Goal: Task Accomplishment & Management: Manage account settings

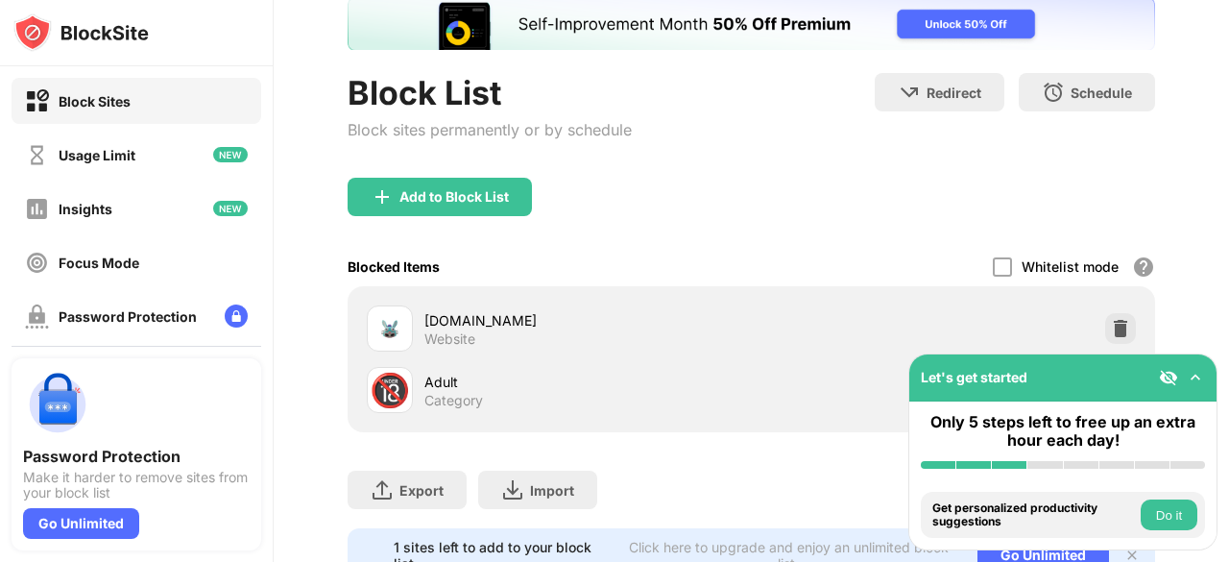
scroll to position [209, 0]
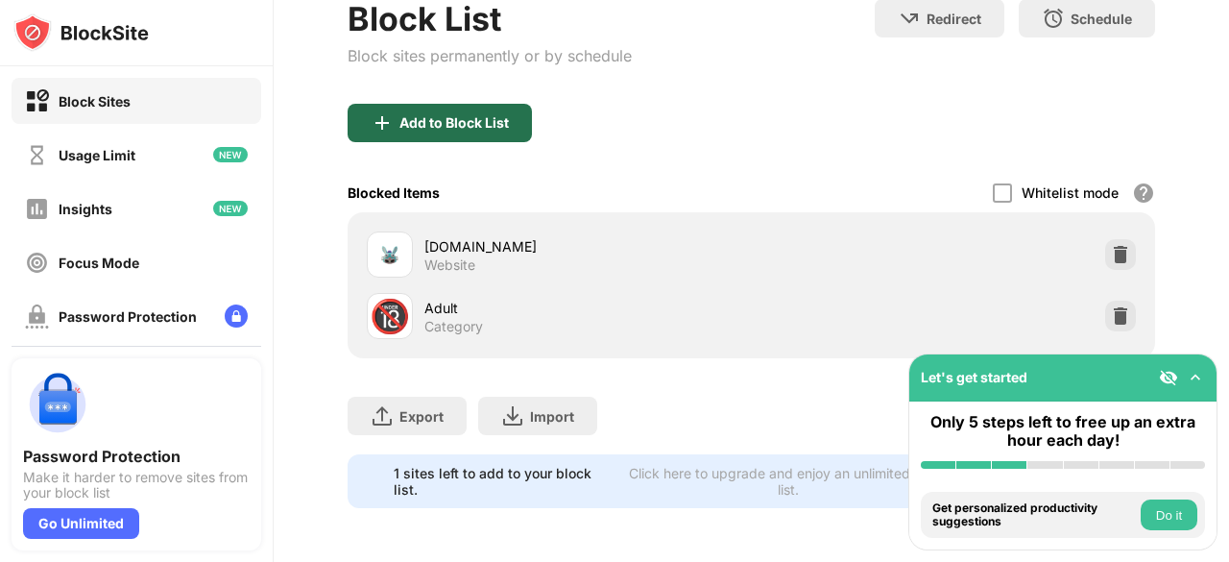
click at [447, 115] on div "Add to Block List" at bounding box center [453, 122] width 109 height 15
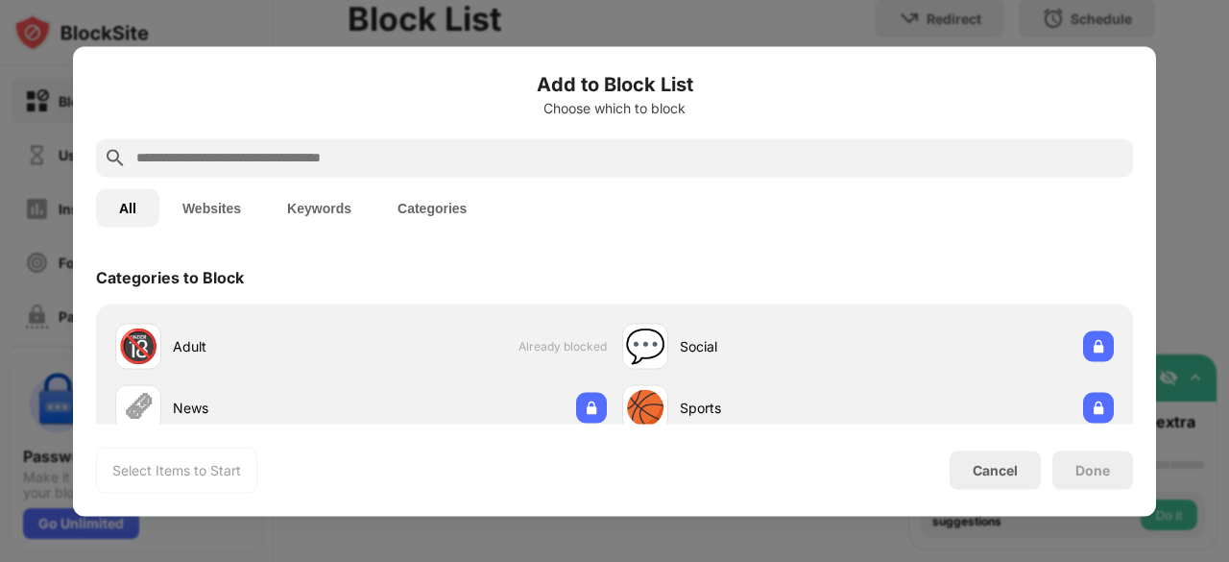
click at [230, 154] on input "text" at bounding box center [629, 157] width 991 height 23
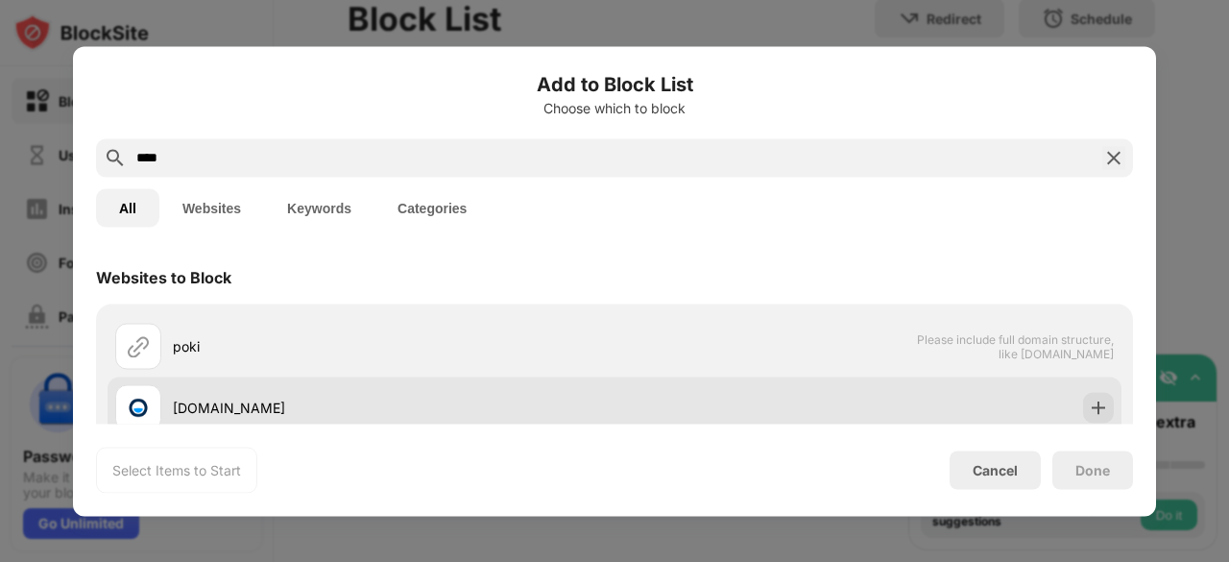
type input "****"
click at [204, 393] on div "[DOMAIN_NAME]" at bounding box center [364, 407] width 499 height 46
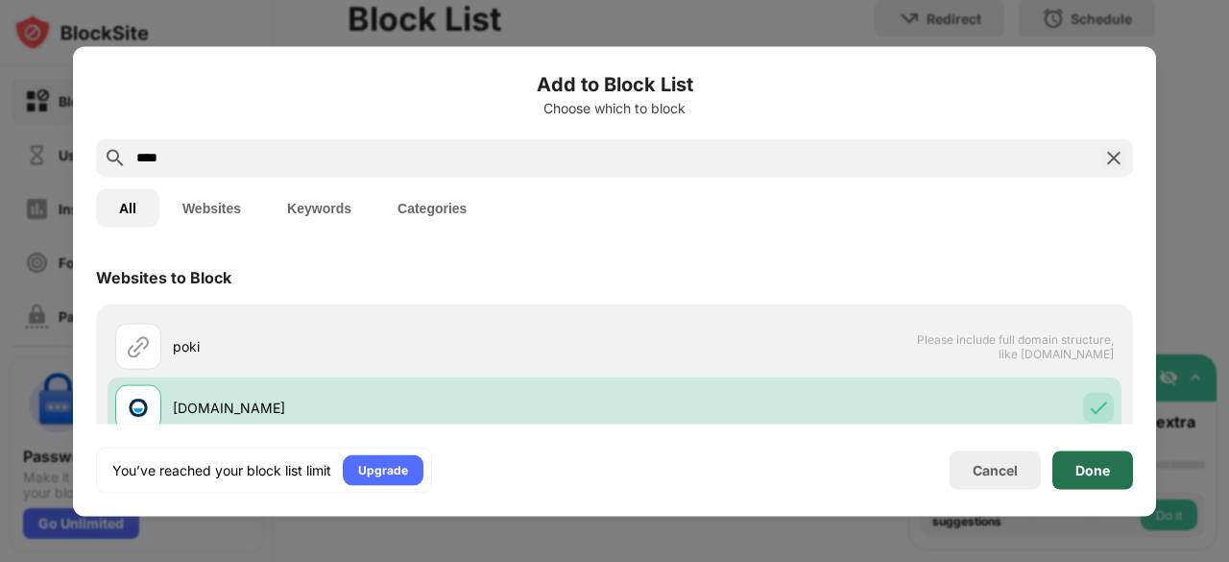
click at [1104, 460] on div "Done" at bounding box center [1092, 469] width 81 height 38
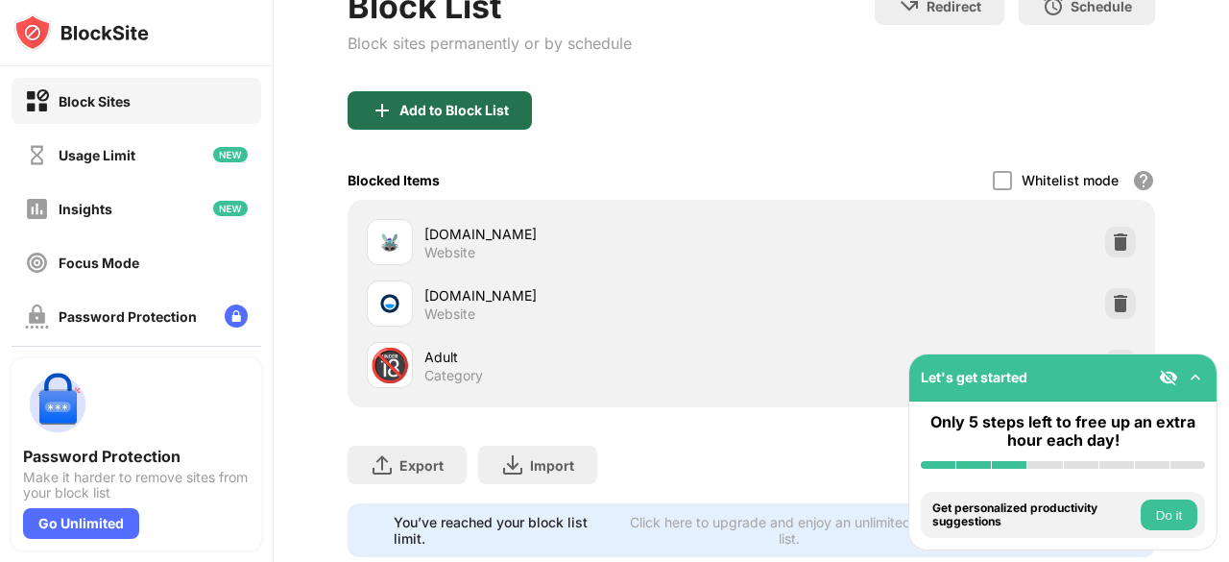
click at [424, 103] on div "Add to Block List" at bounding box center [453, 110] width 109 height 15
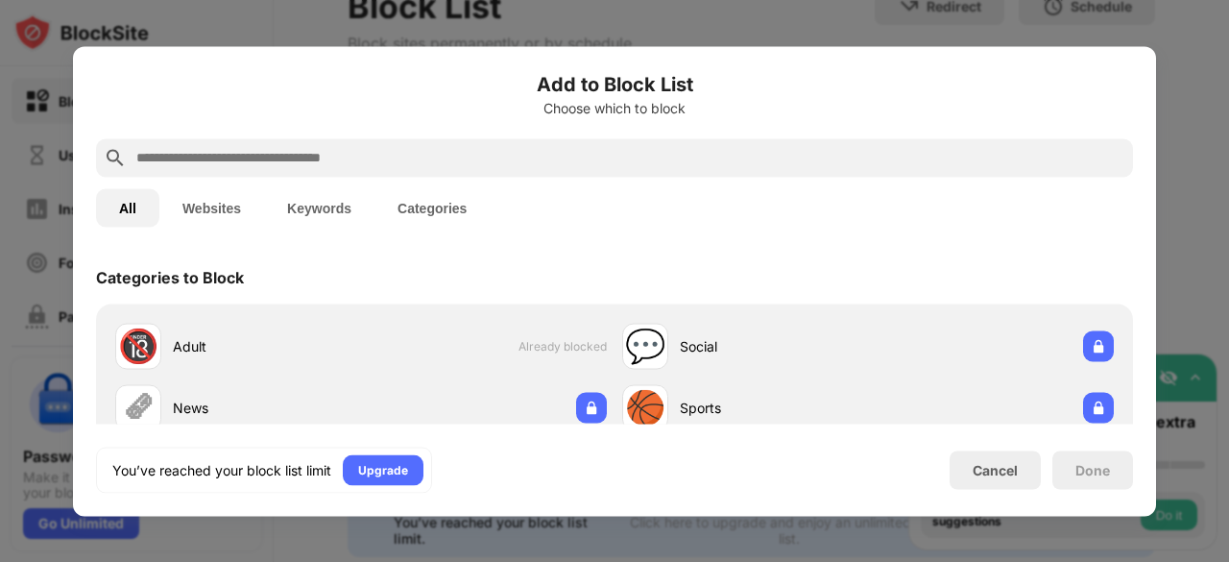
click at [323, 176] on div at bounding box center [614, 157] width 1037 height 38
click at [355, 157] on input "text" at bounding box center [629, 157] width 991 height 23
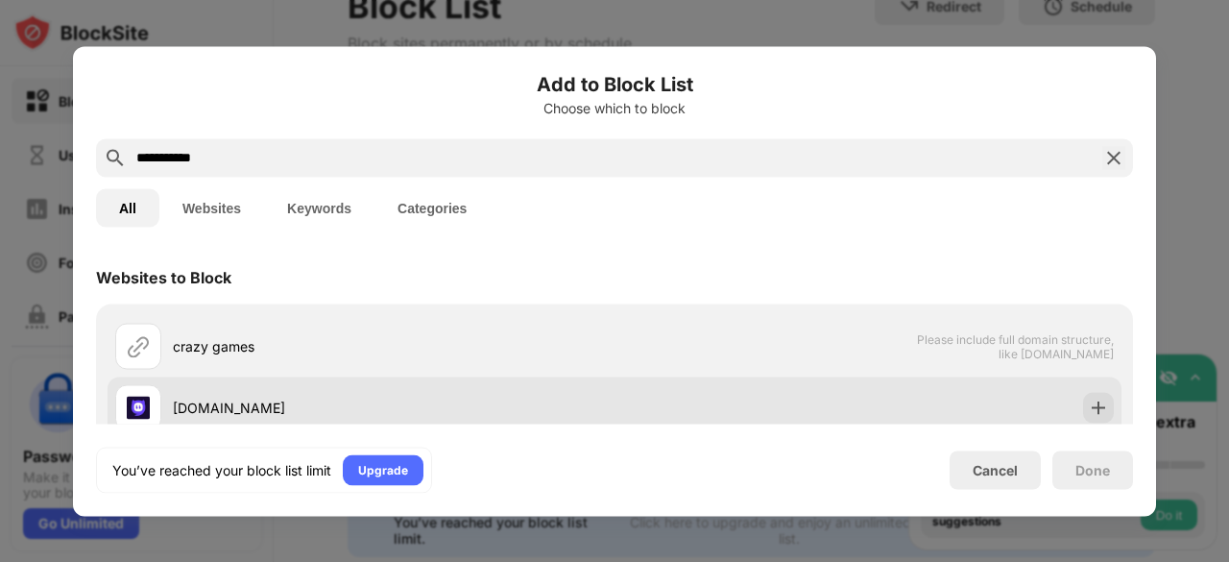
type input "**********"
click at [200, 403] on div "[DOMAIN_NAME]" at bounding box center [394, 408] width 442 height 20
click at [1089, 404] on img at bounding box center [1098, 407] width 19 height 19
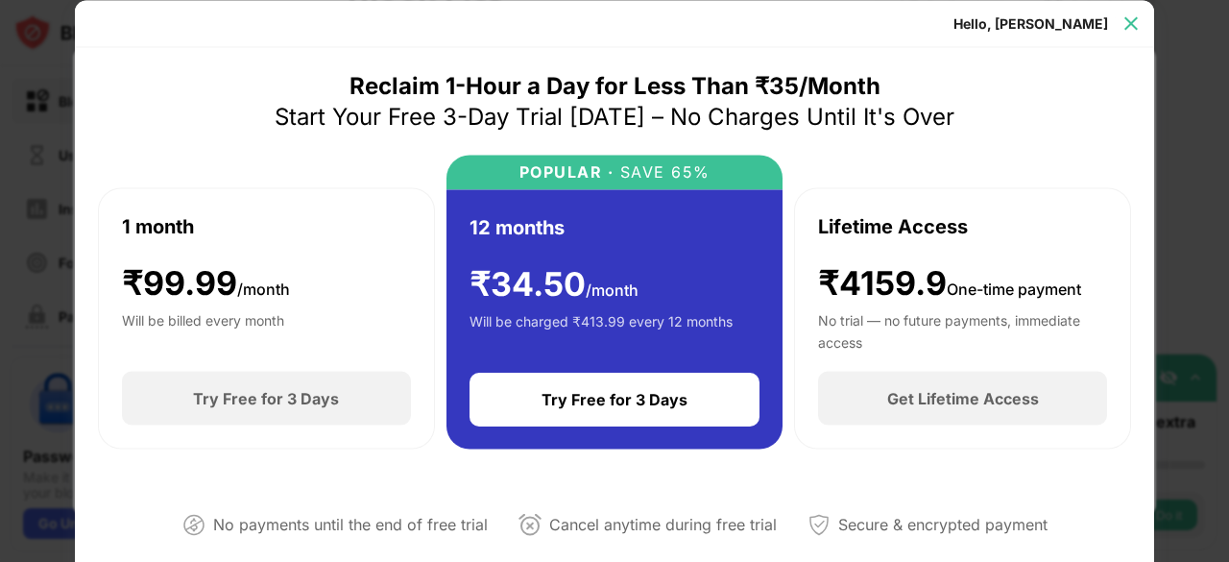
click at [1136, 17] on img at bounding box center [1131, 22] width 19 height 19
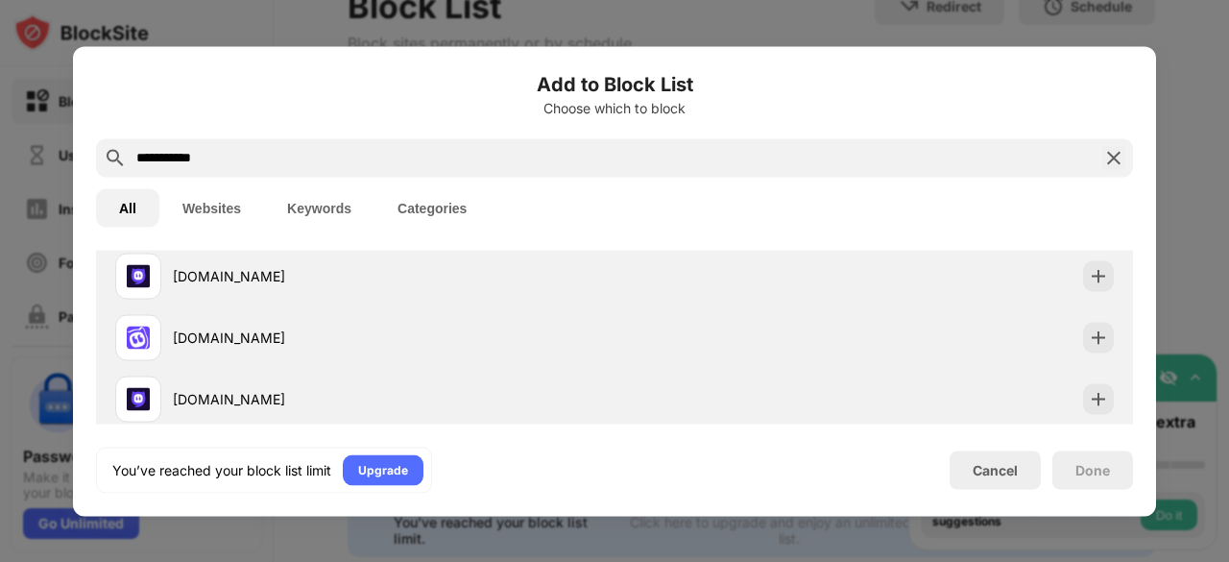
scroll to position [139, 0]
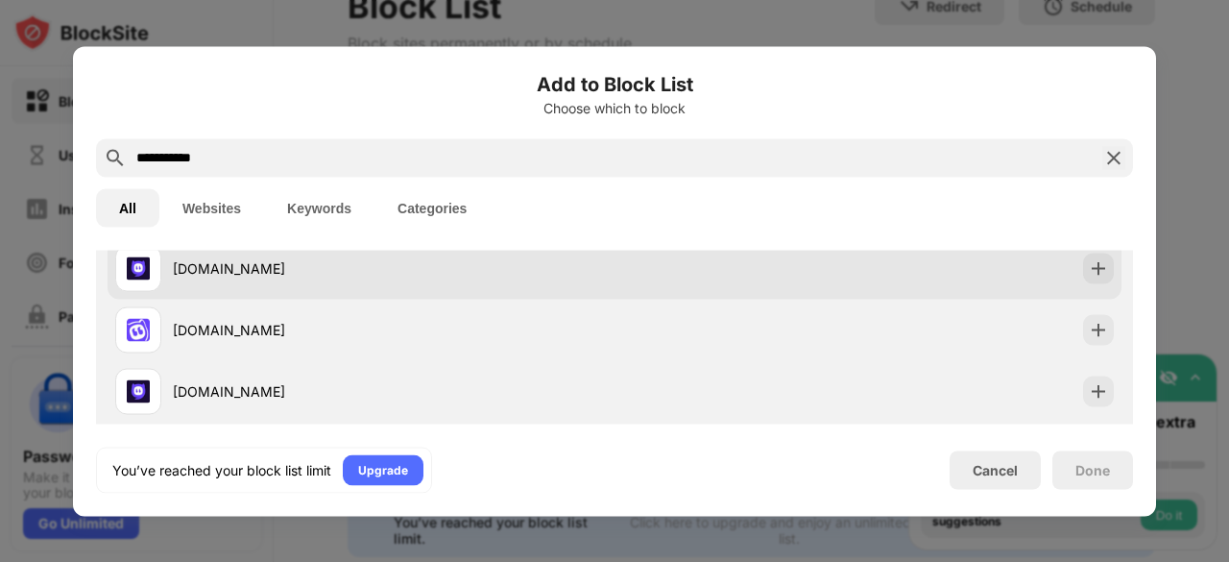
click at [931, 267] on div "[DOMAIN_NAME]" at bounding box center [615, 267] width 1014 height 61
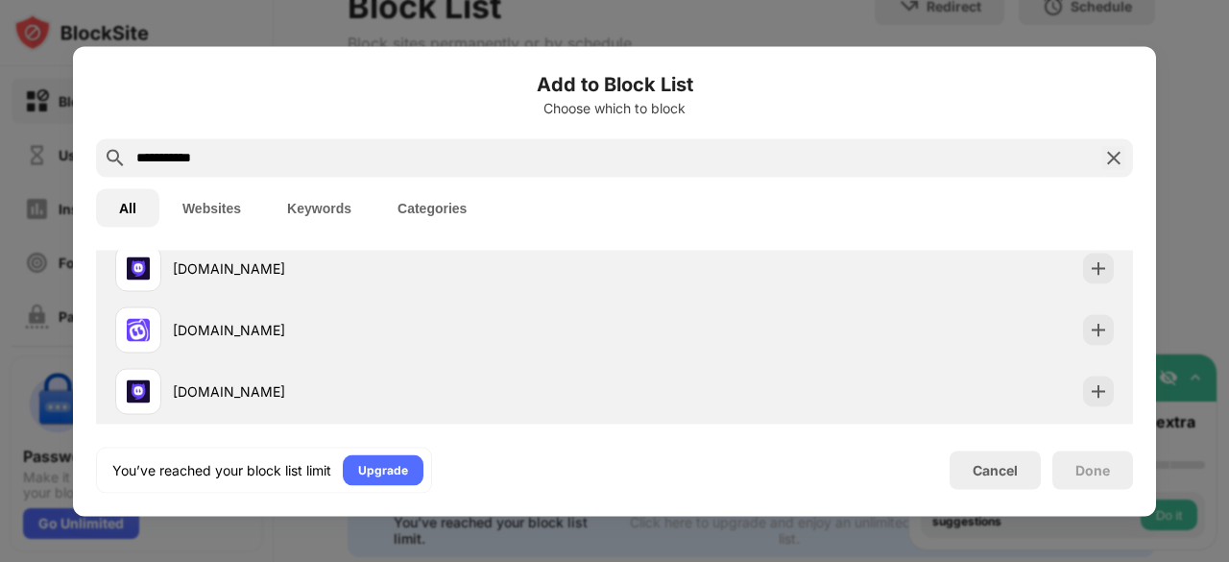
click at [1112, 151] on img at bounding box center [1113, 157] width 23 height 23
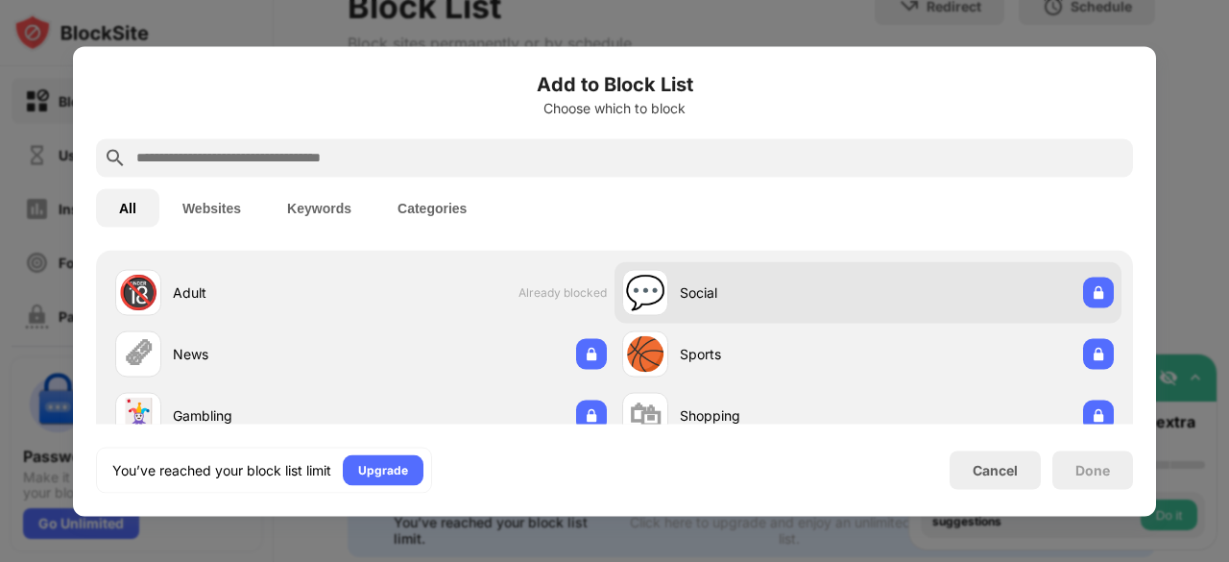
scroll to position [40, 0]
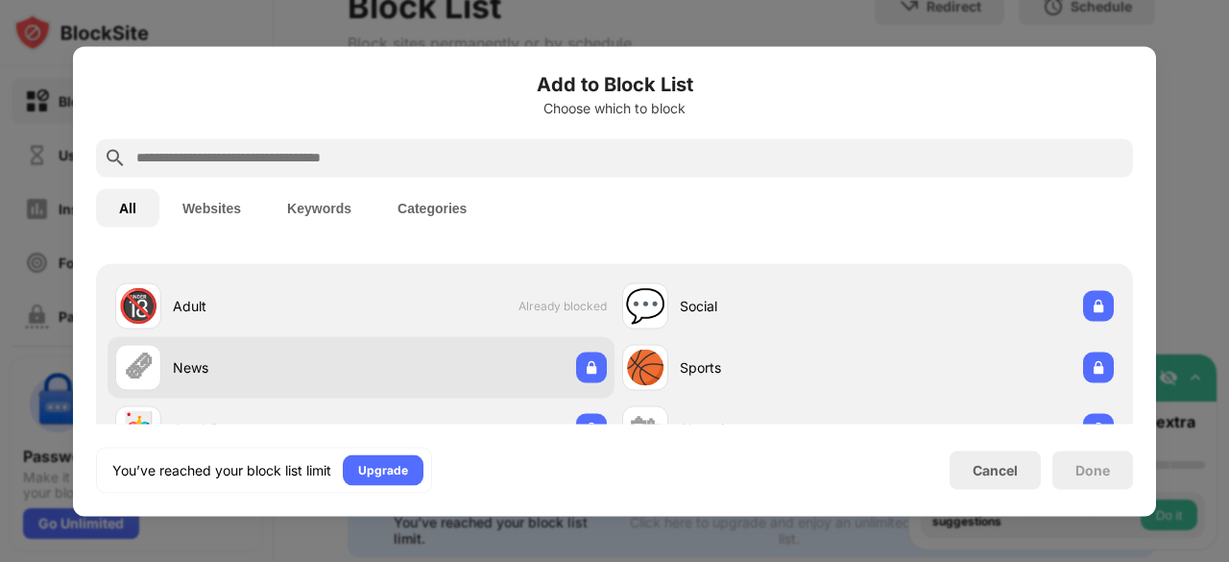
drag, startPoint x: 579, startPoint y: 313, endPoint x: 524, endPoint y: 340, distance: 61.0
click at [524, 340] on div "🗞 News" at bounding box center [361, 366] width 507 height 61
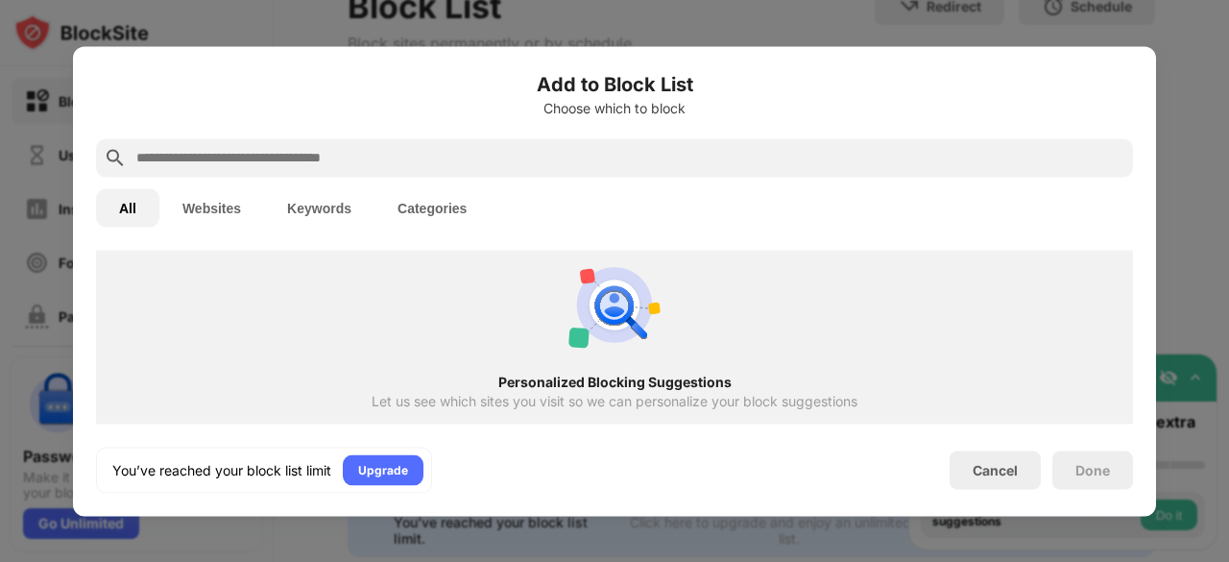
scroll to position [846, 0]
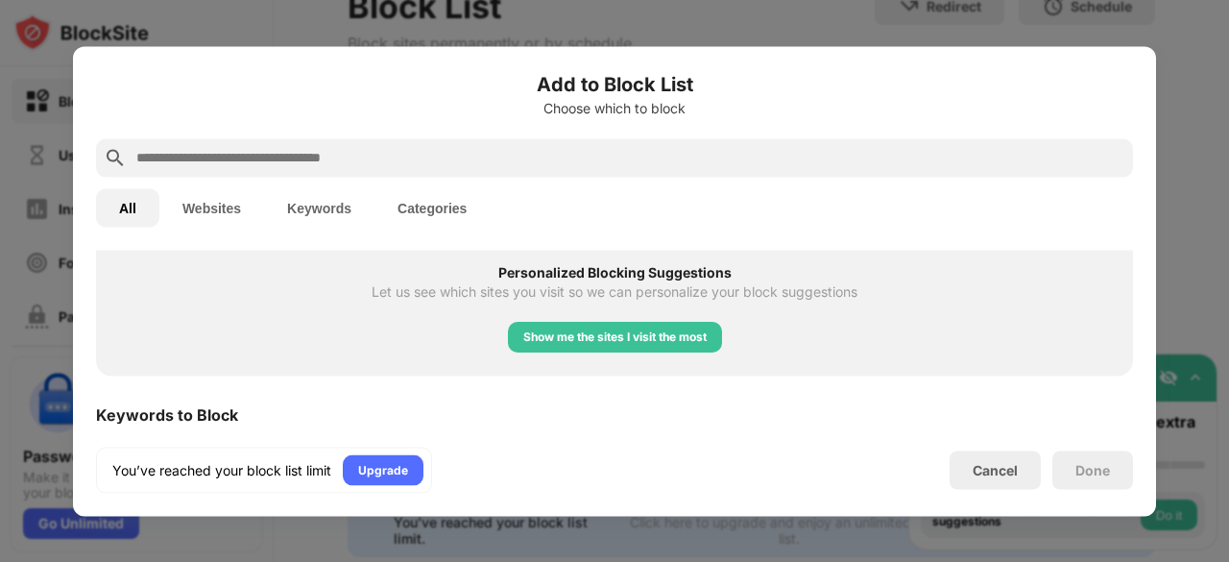
click at [225, 210] on button "Websites" at bounding box center [211, 207] width 105 height 38
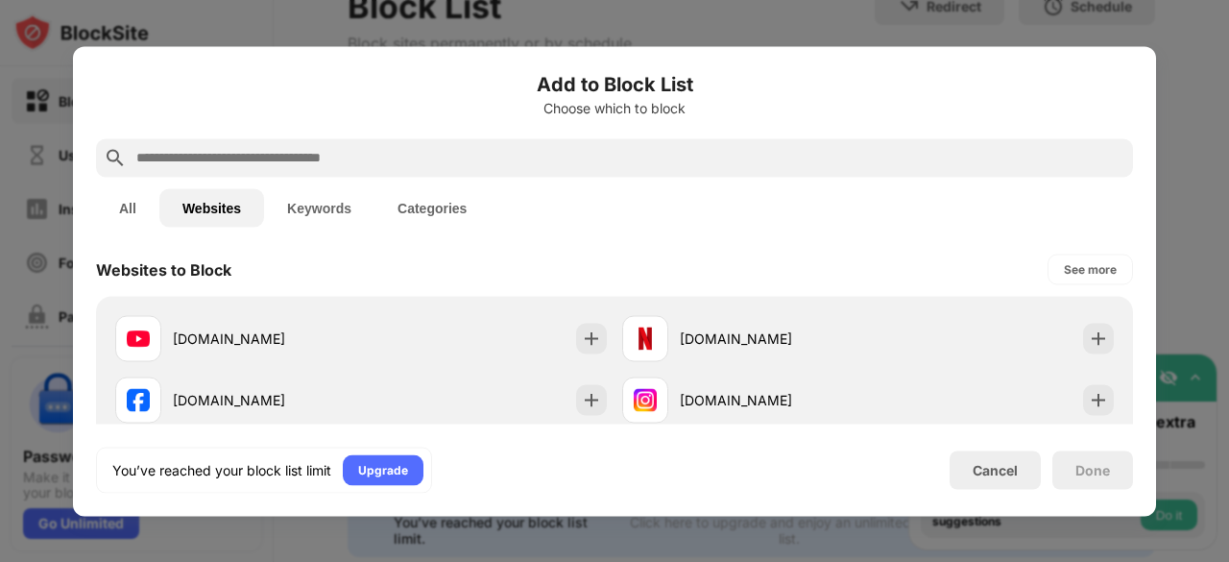
scroll to position [0, 0]
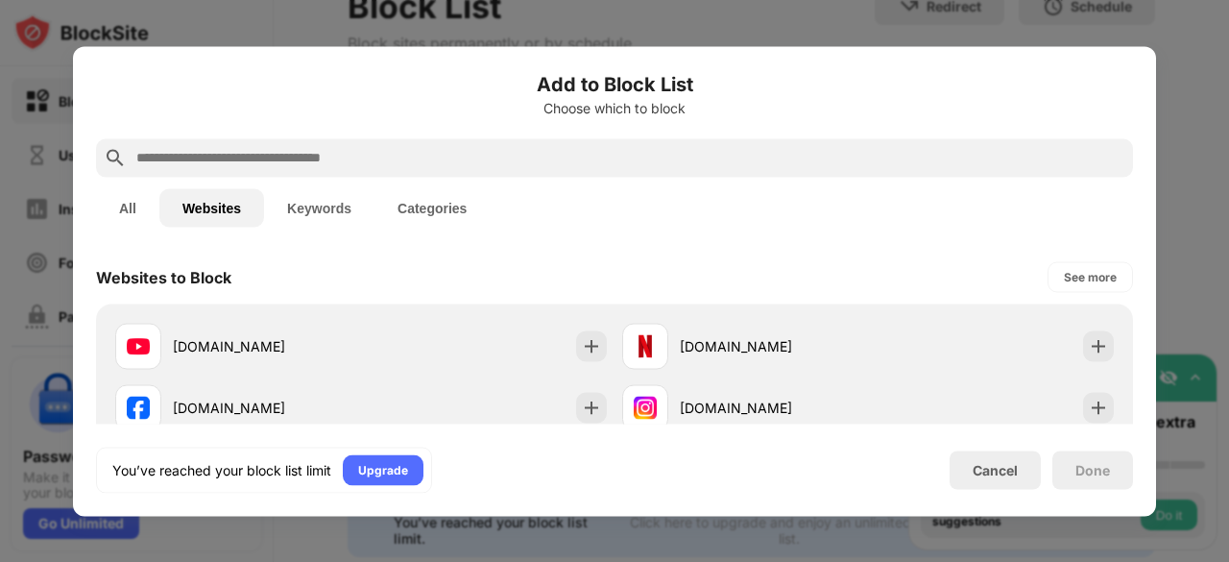
click at [225, 210] on button "Websites" at bounding box center [211, 207] width 105 height 38
click at [115, 206] on button "All" at bounding box center [127, 207] width 63 height 38
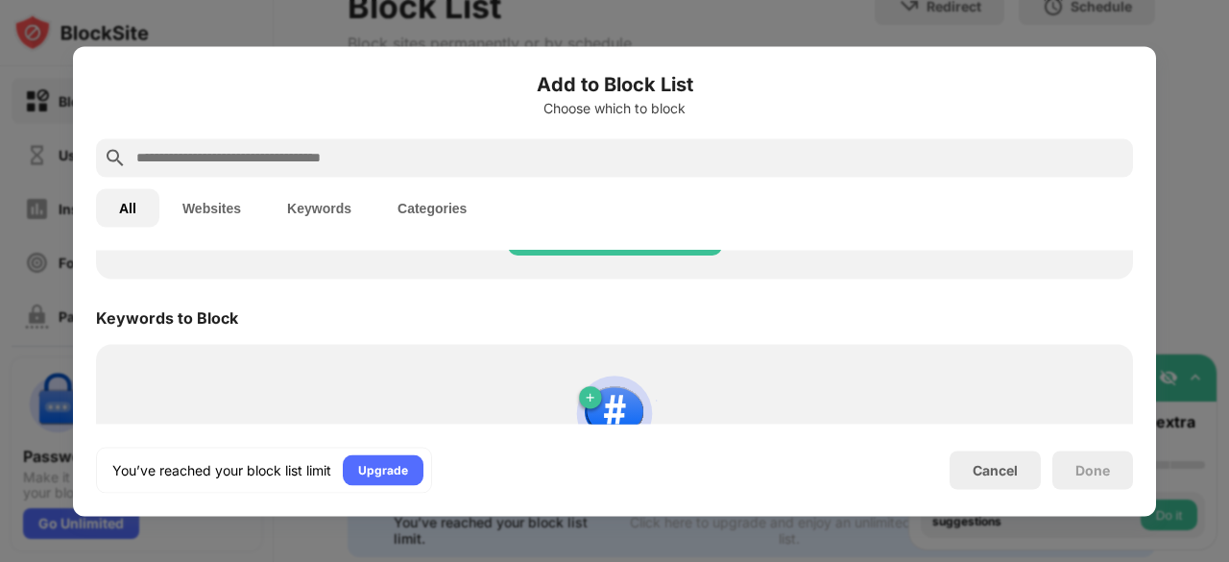
scroll to position [952, 0]
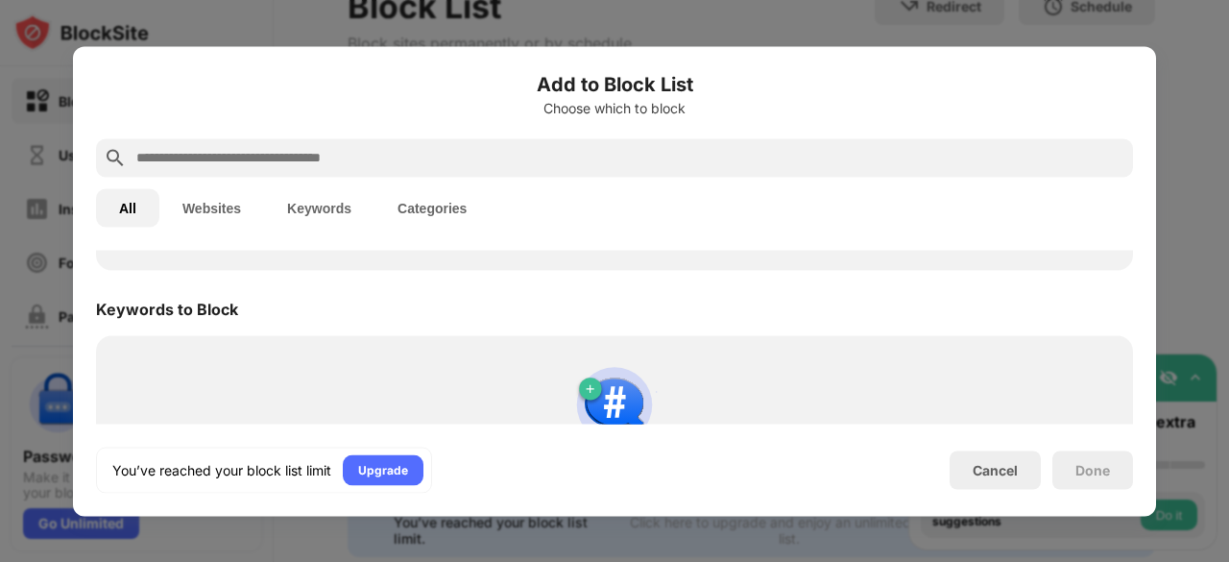
click at [43, 245] on div at bounding box center [614, 281] width 1229 height 562
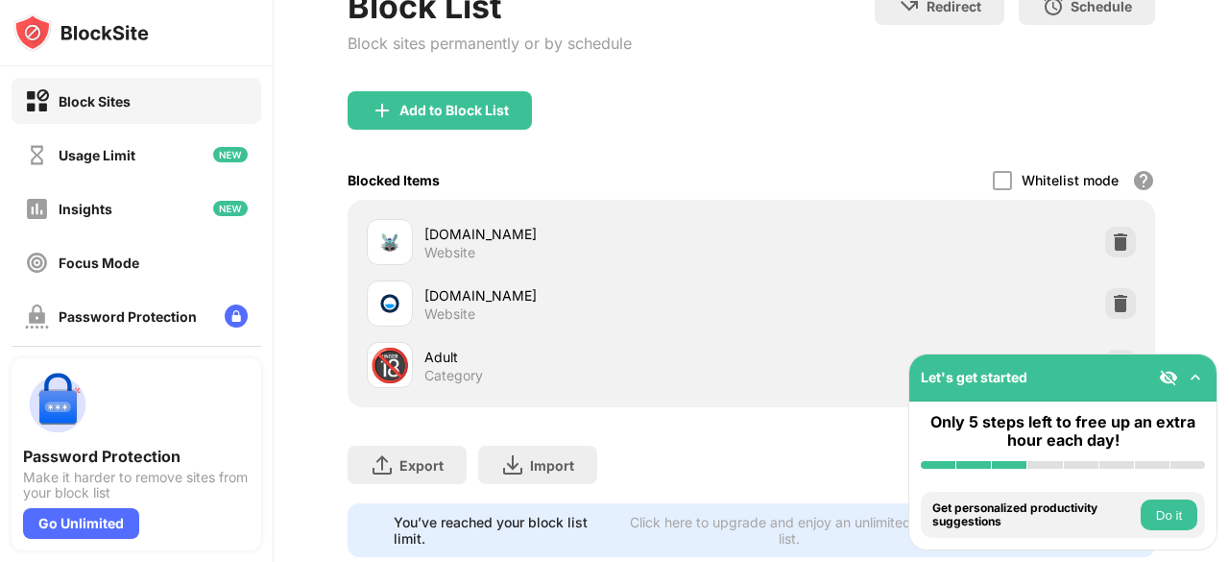
click at [841, 440] on div "Export Export Files (for websites items only) Import Import Files (for websites…" at bounding box center [752, 455] width 808 height 96
click at [1186, 375] on img at bounding box center [1195, 377] width 19 height 19
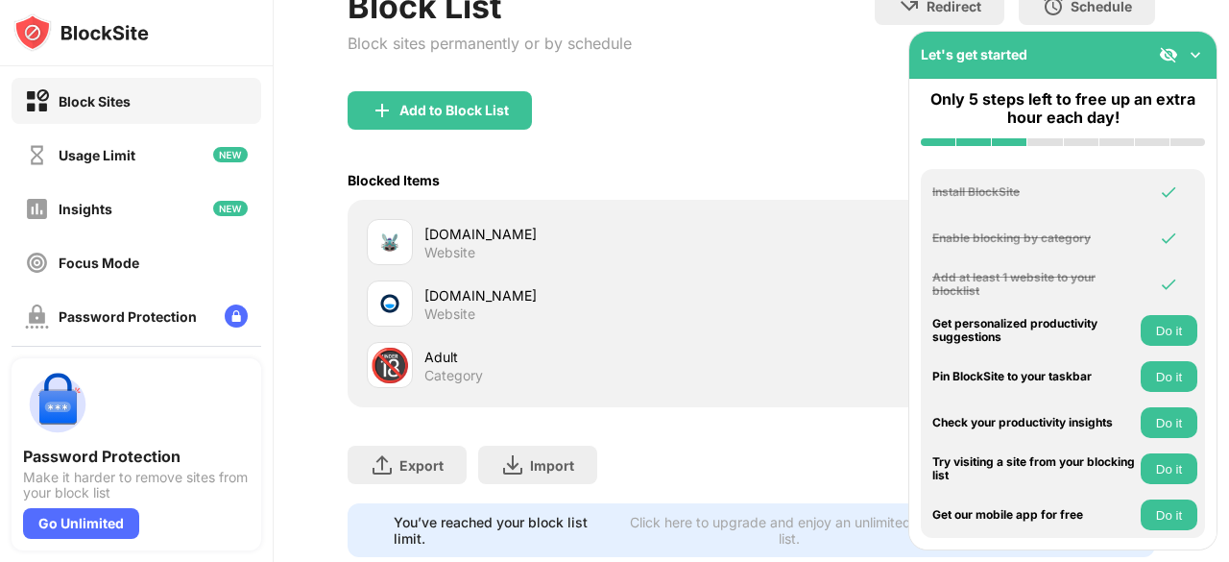
click at [805, 418] on div "Export Export Files (for websites items only) Import Import Files (for websites…" at bounding box center [752, 455] width 808 height 96
click at [1201, 56] on img at bounding box center [1195, 54] width 19 height 19
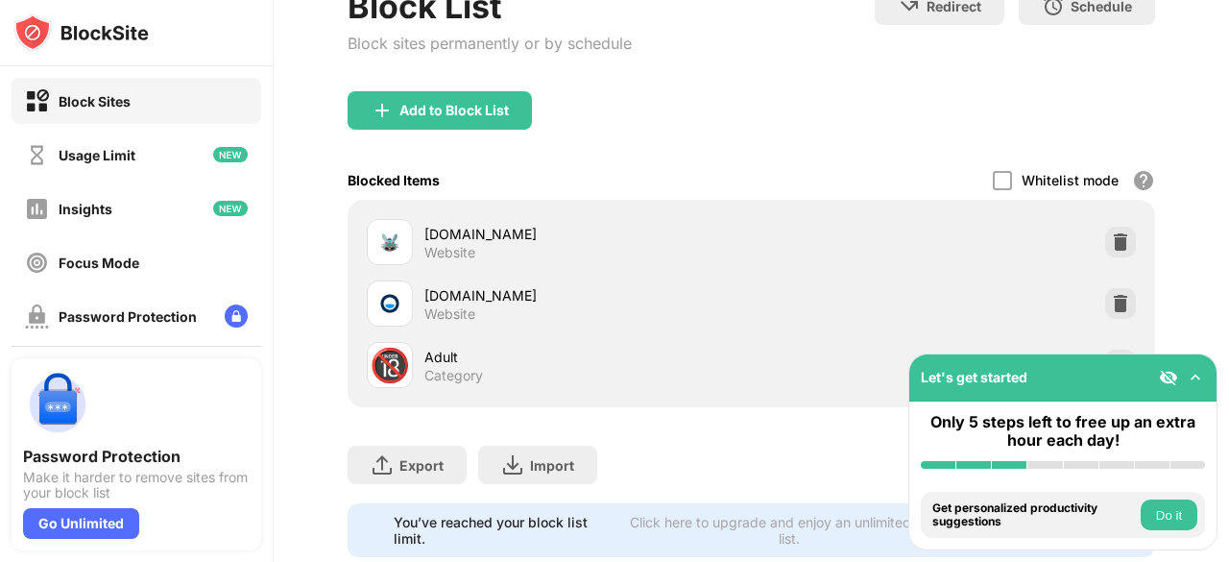
scroll to position [271, 0]
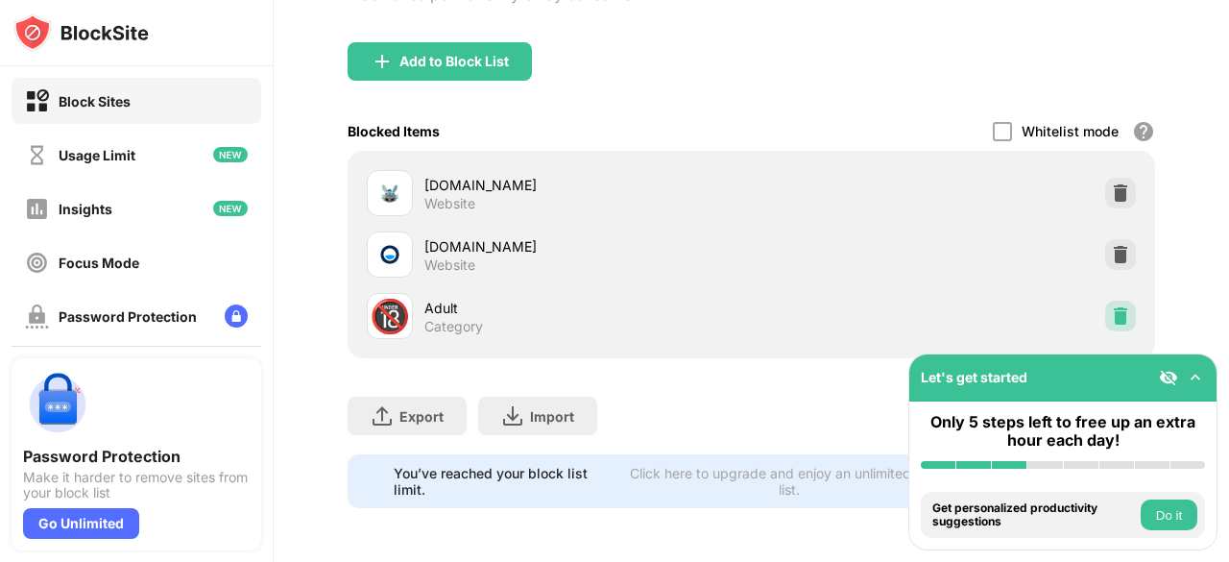
click at [1111, 306] on img at bounding box center [1120, 315] width 19 height 19
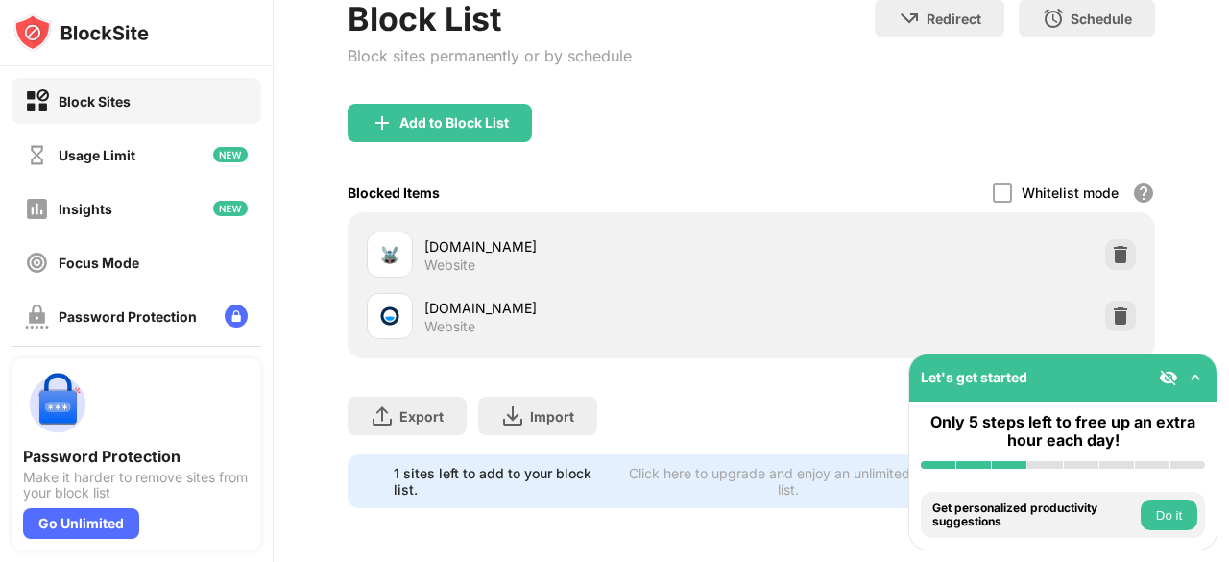
scroll to position [209, 0]
click at [492, 104] on div "Add to Block List" at bounding box center [440, 123] width 184 height 38
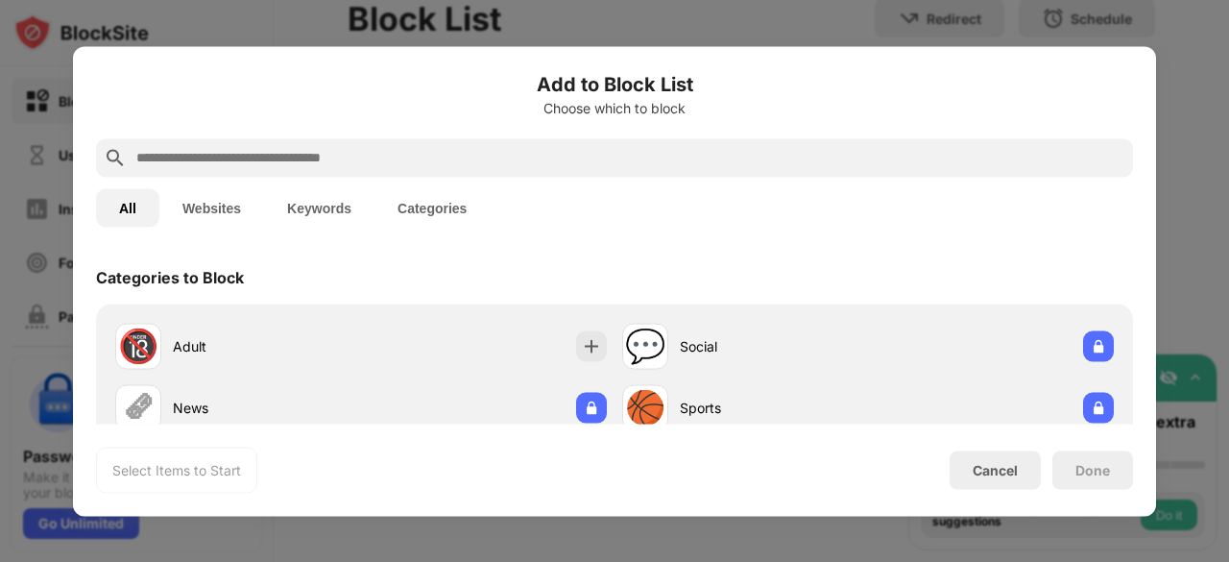
click at [436, 158] on input "text" at bounding box center [629, 157] width 991 height 23
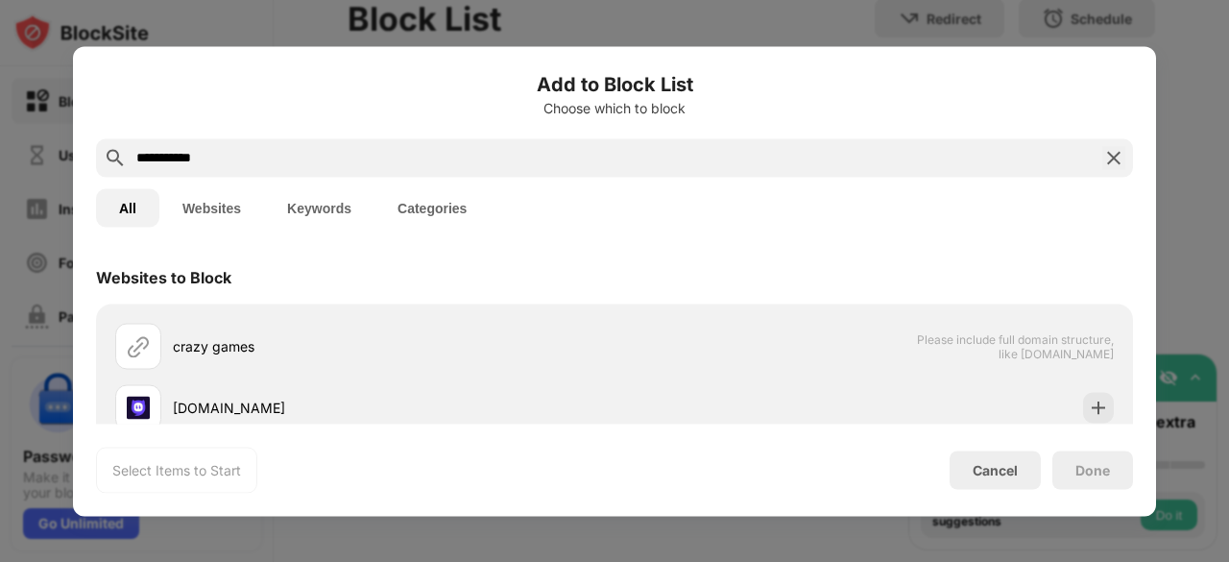
type input "**********"
click at [276, 245] on div "**********" at bounding box center [614, 280] width 1037 height 423
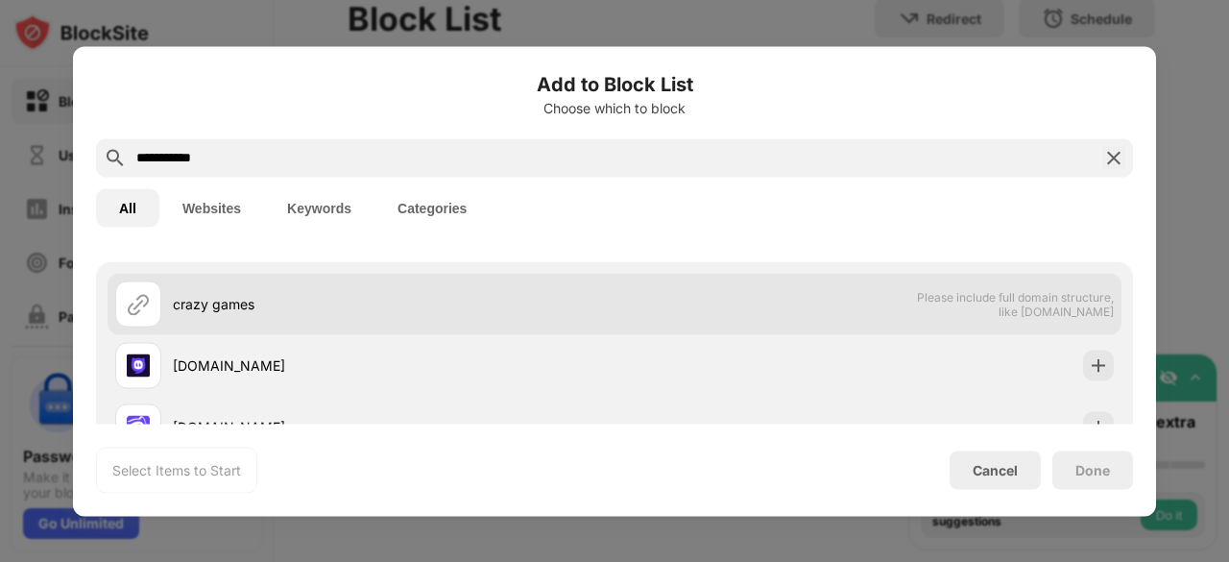
scroll to position [48, 0]
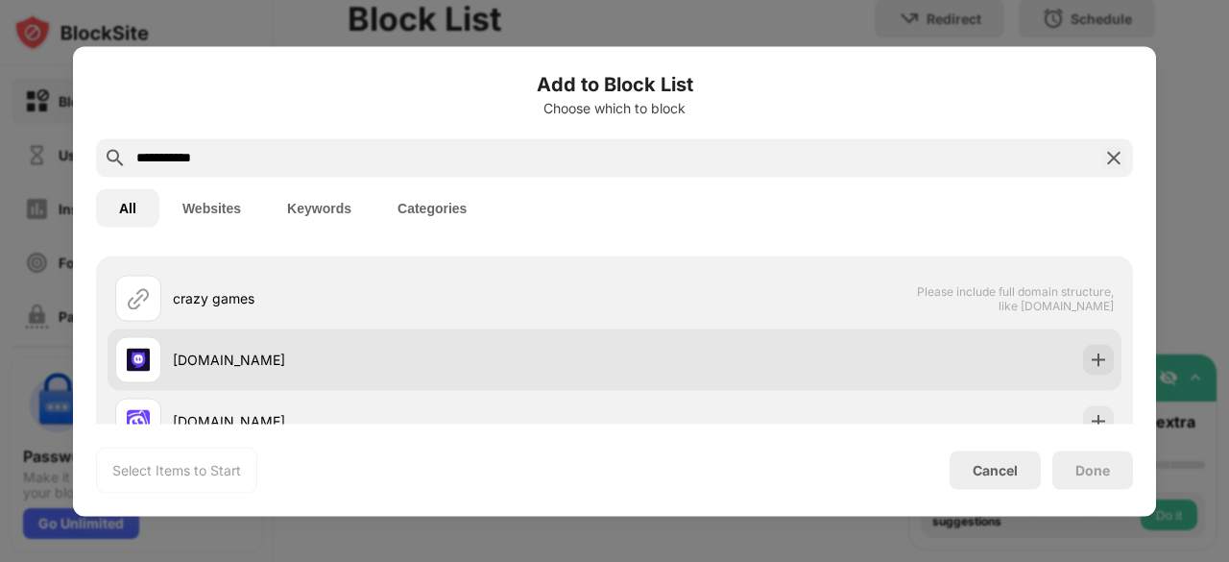
click at [335, 369] on div "[DOMAIN_NAME]" at bounding box center [394, 360] width 442 height 20
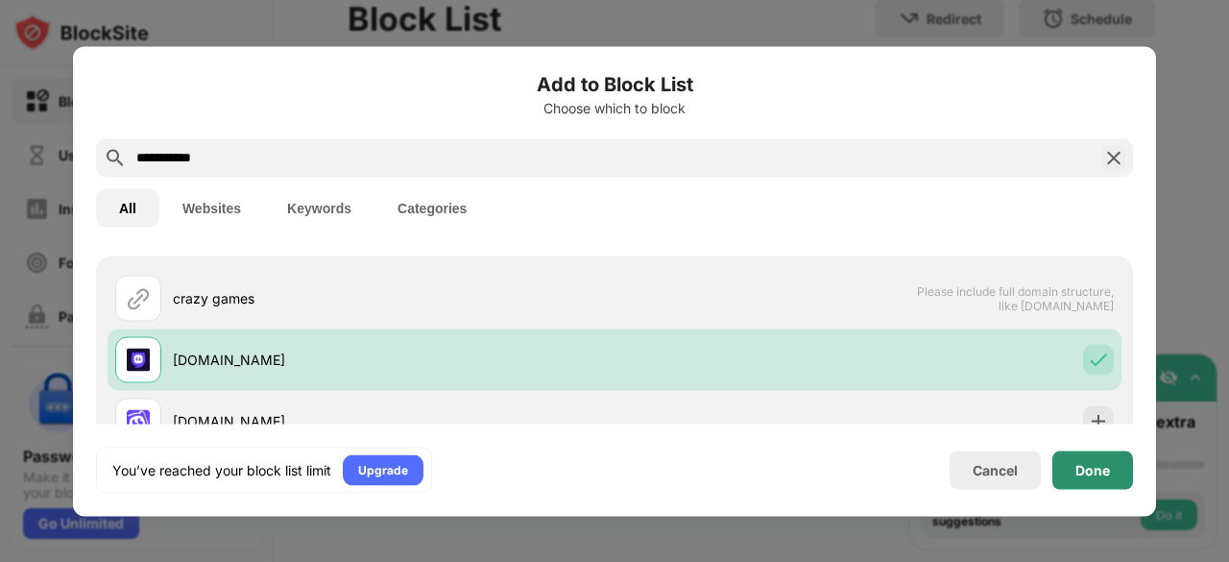
click at [1091, 466] on div "Done" at bounding box center [1092, 469] width 35 height 15
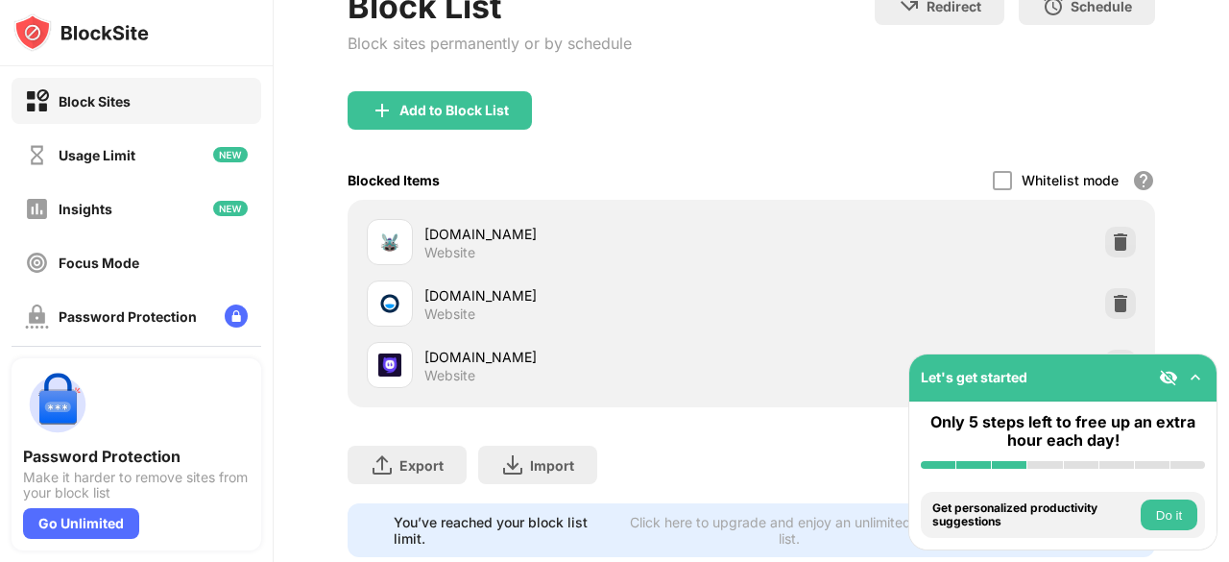
scroll to position [271, 0]
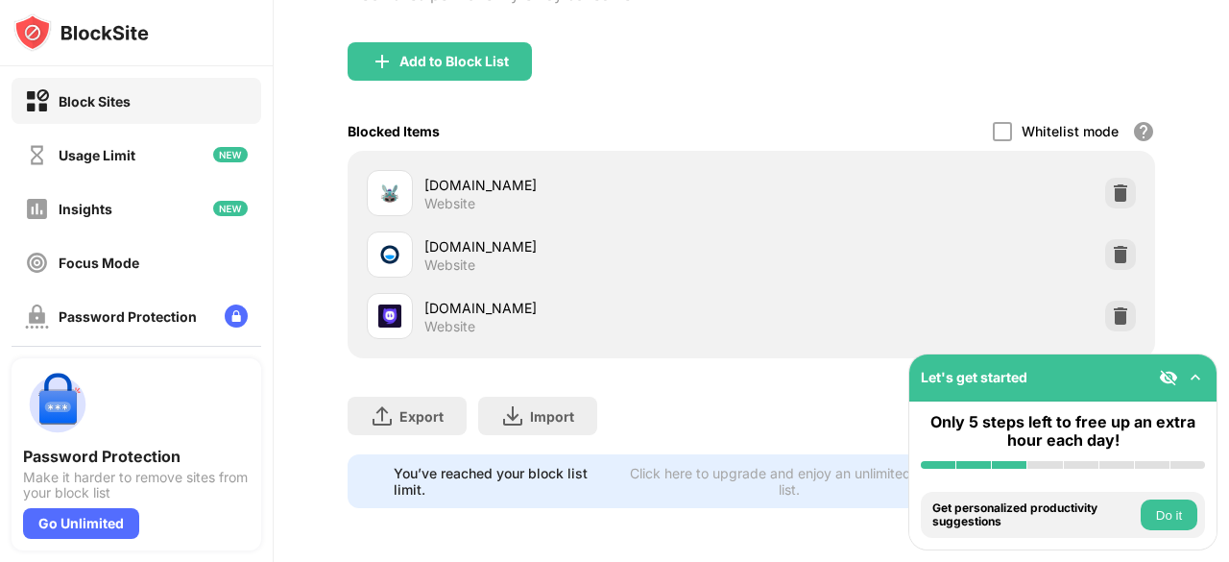
click at [1194, 383] on img at bounding box center [1195, 377] width 19 height 19
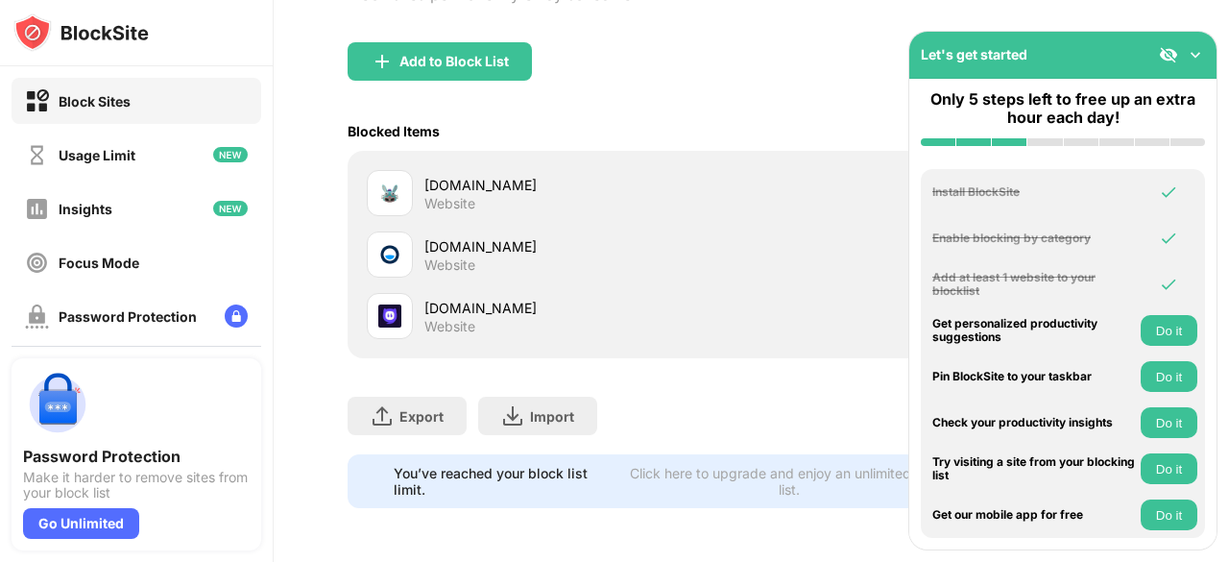
click at [1199, 53] on img at bounding box center [1195, 54] width 19 height 19
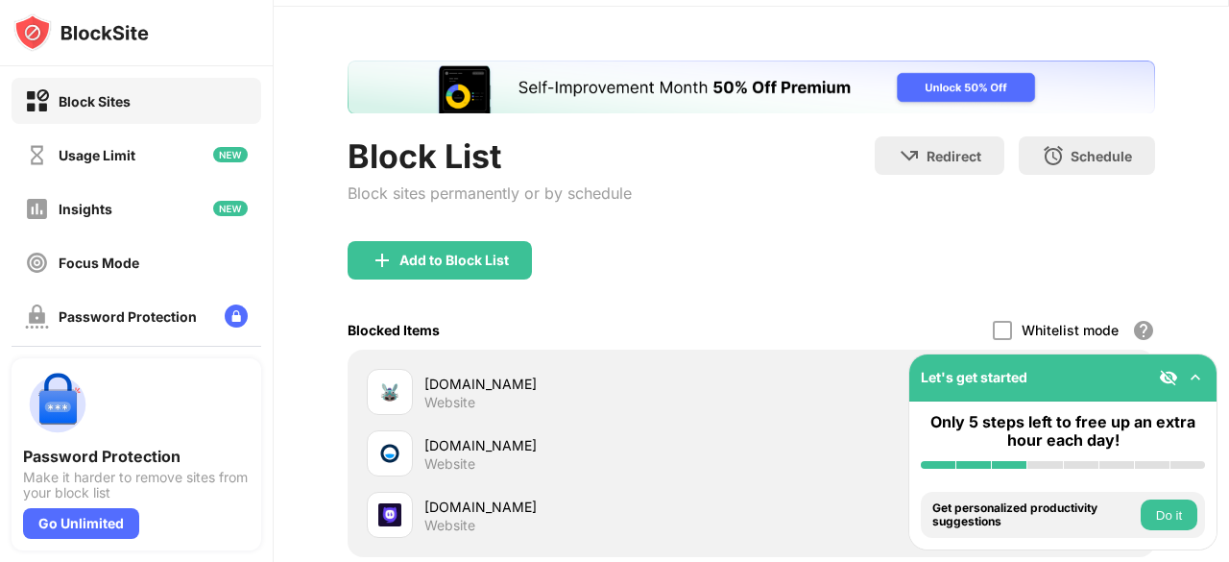
scroll to position [59, 0]
click at [860, 255] on div "Add to Block List" at bounding box center [752, 276] width 808 height 69
